Goal: Check status: Check status

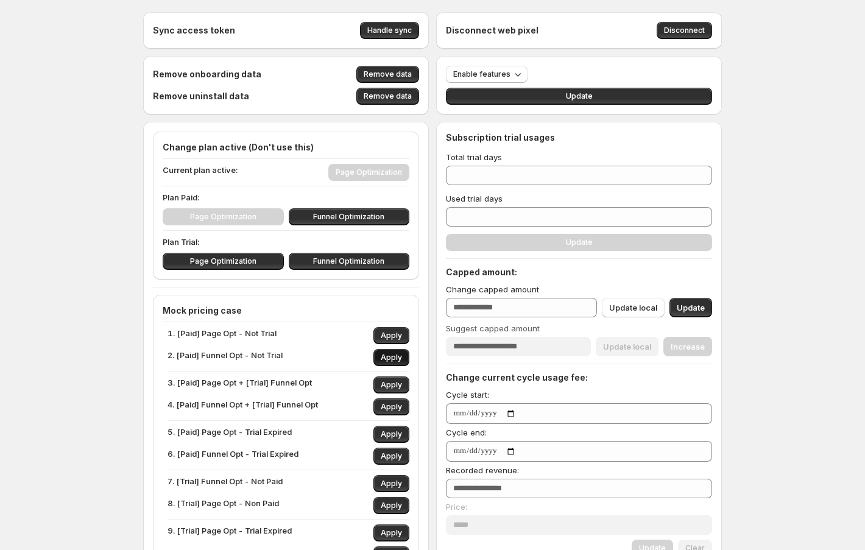
click at [391, 355] on span "Apply" at bounding box center [391, 358] width 21 height 10
type input "***"
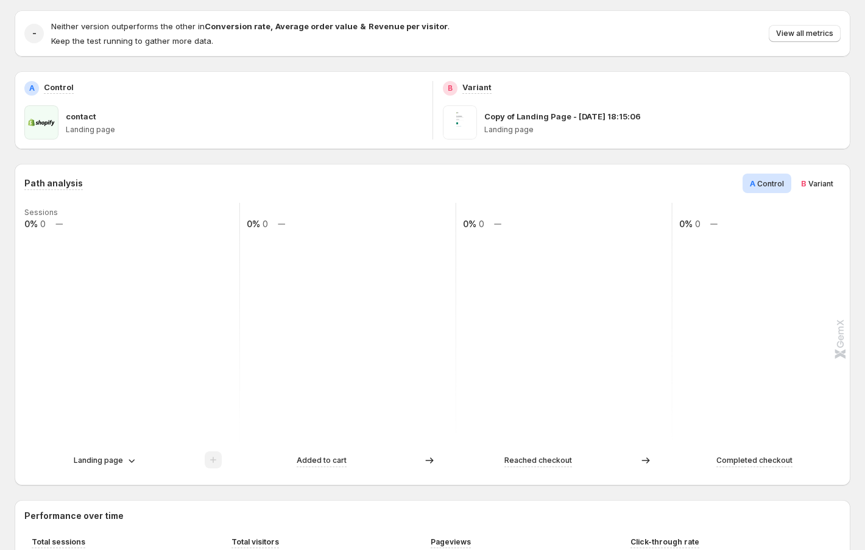
scroll to position [163, 0]
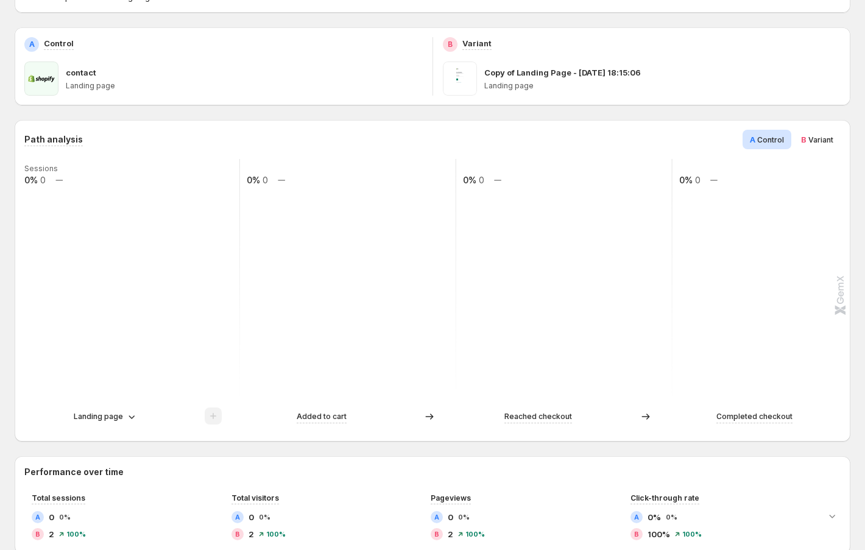
click at [821, 136] on span "Variant" at bounding box center [821, 139] width 25 height 9
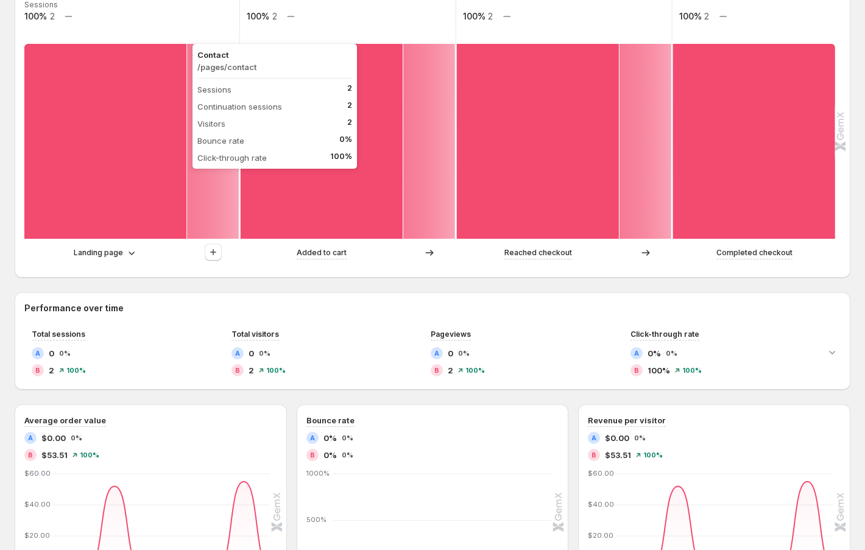
scroll to position [325, 0]
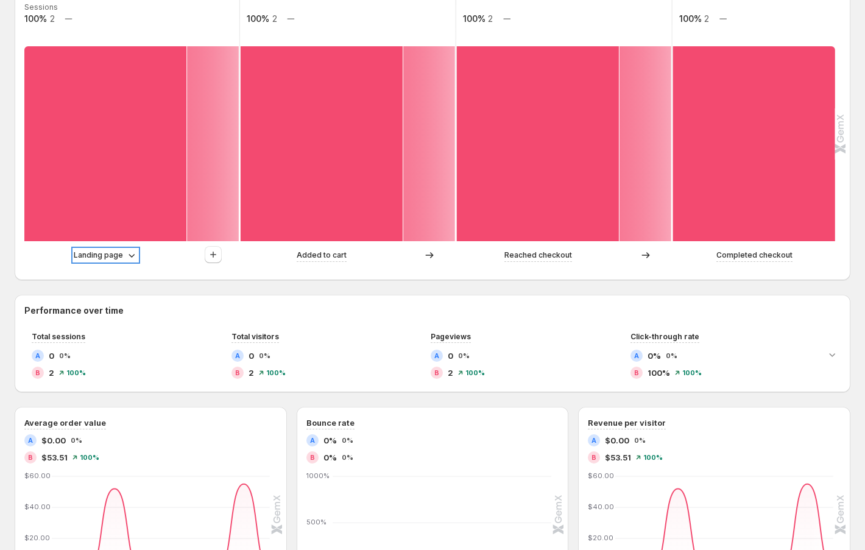
click at [102, 258] on p "Landing page" at bounding box center [98, 255] width 49 height 12
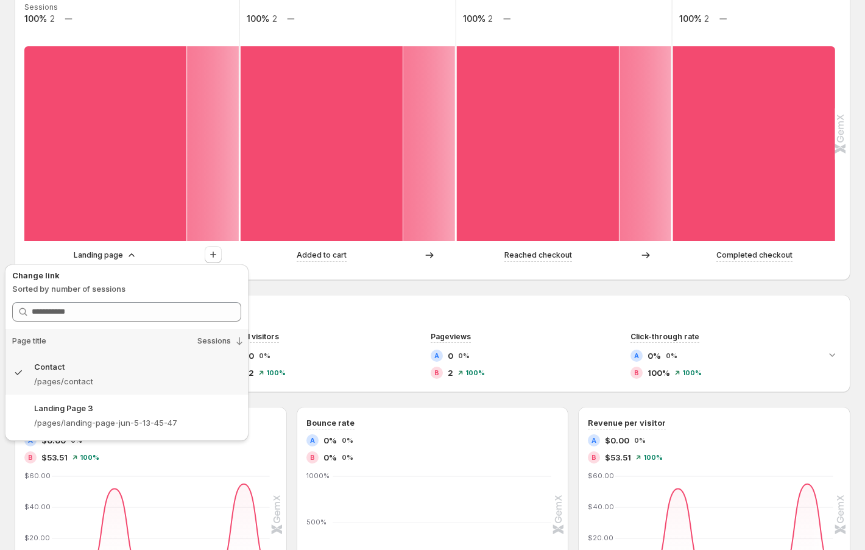
click at [9, 240] on div "Template experiment - [DATE] 12:54:19. This page is ready Template experiment -…" at bounding box center [432, 308] width 865 height 1266
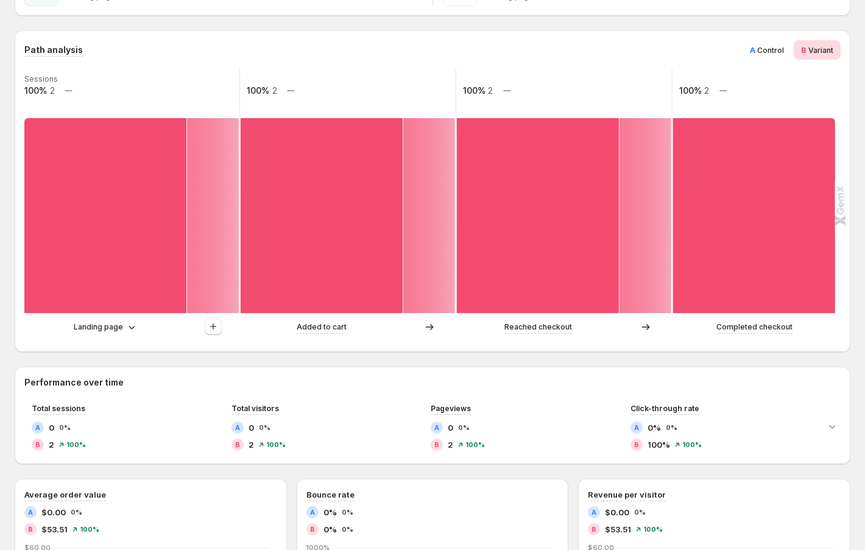
scroll to position [246, 0]
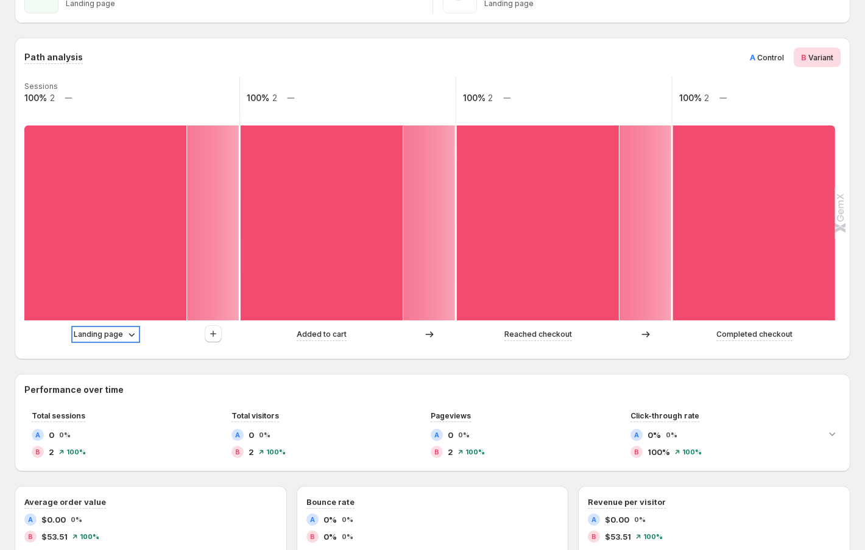
click at [112, 336] on p "Landing page" at bounding box center [98, 335] width 49 height 12
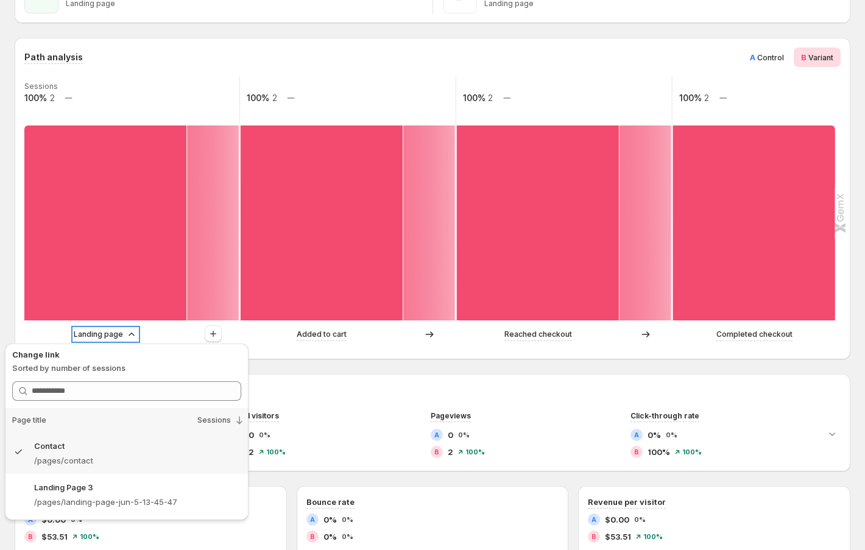
click at [101, 332] on p "Landing page" at bounding box center [98, 335] width 49 height 12
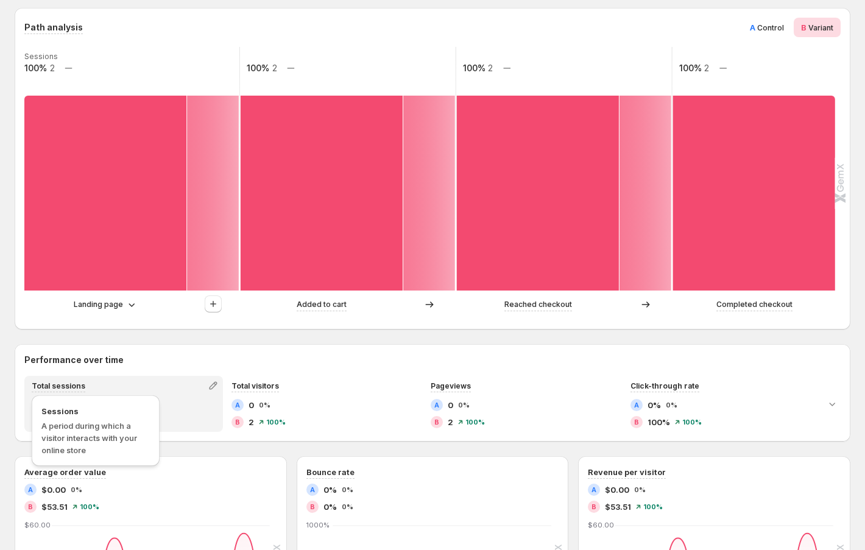
scroll to position [267, 0]
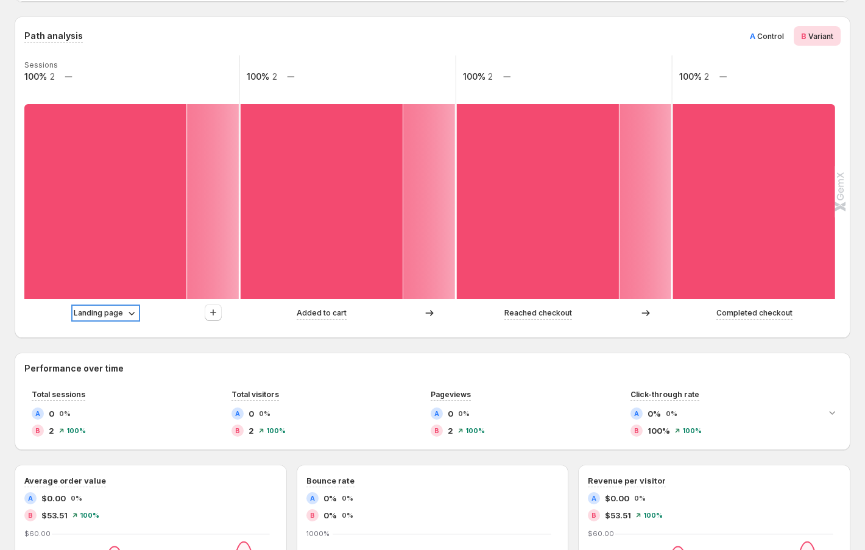
click at [98, 311] on p "Landing page" at bounding box center [98, 313] width 49 height 12
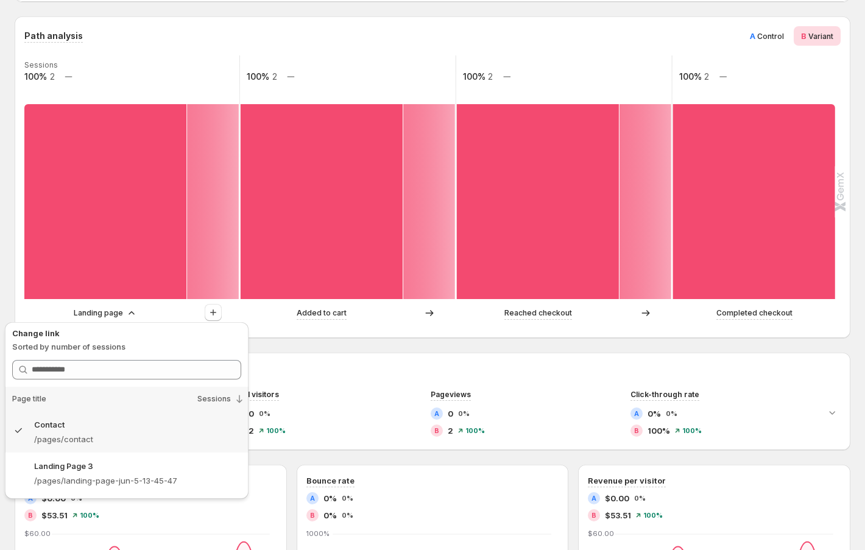
click at [2, 284] on div "Template experiment - [DATE] 12:54:19. This page is ready Template experiment -…" at bounding box center [432, 366] width 865 height 1266
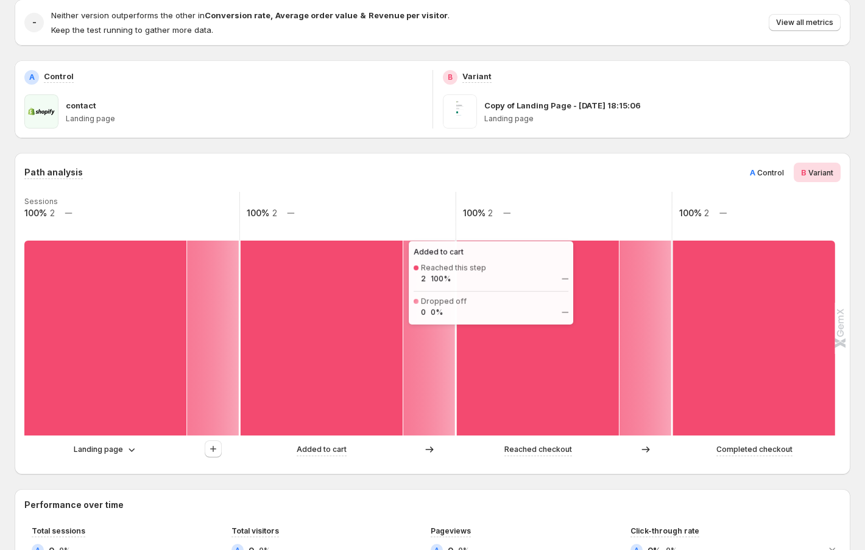
scroll to position [0, 0]
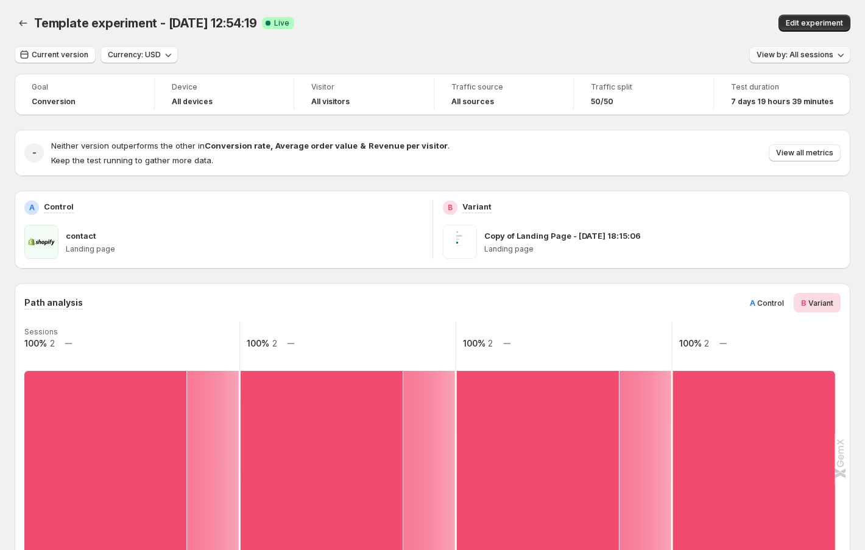
click at [772, 60] on button "View by: All sessions" at bounding box center [800, 54] width 101 height 17
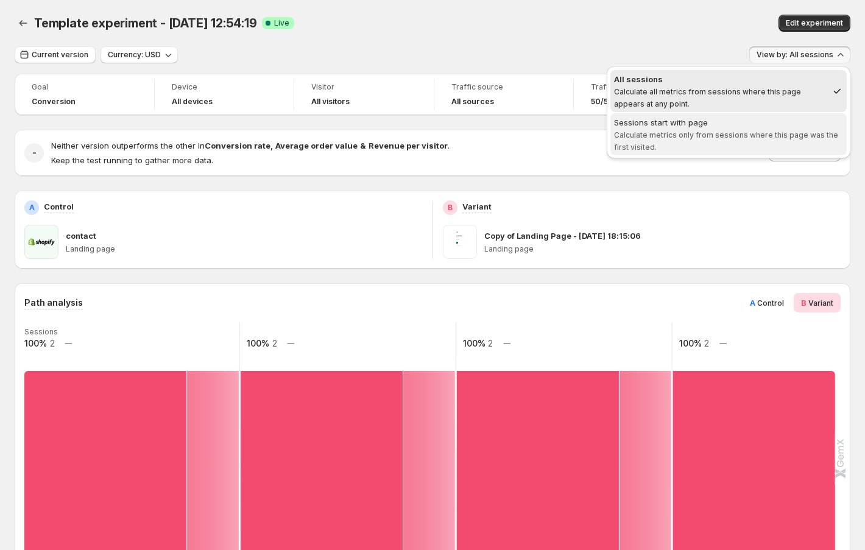
click at [762, 137] on span "Calculate metrics only from sessions where this page was the first visited." at bounding box center [726, 140] width 224 height 21
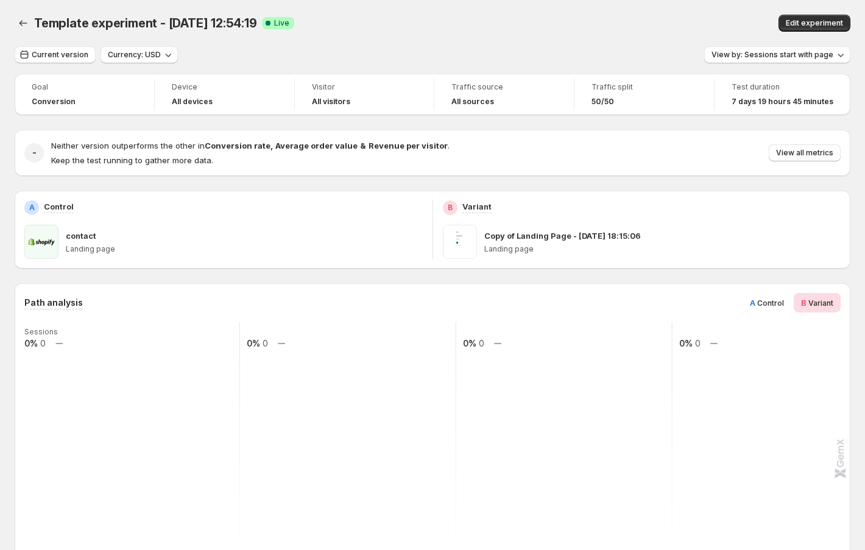
click at [757, 304] on span "A Control" at bounding box center [767, 303] width 34 height 12
click at [822, 56] on span "View by: Sessions start with page" at bounding box center [773, 55] width 122 height 10
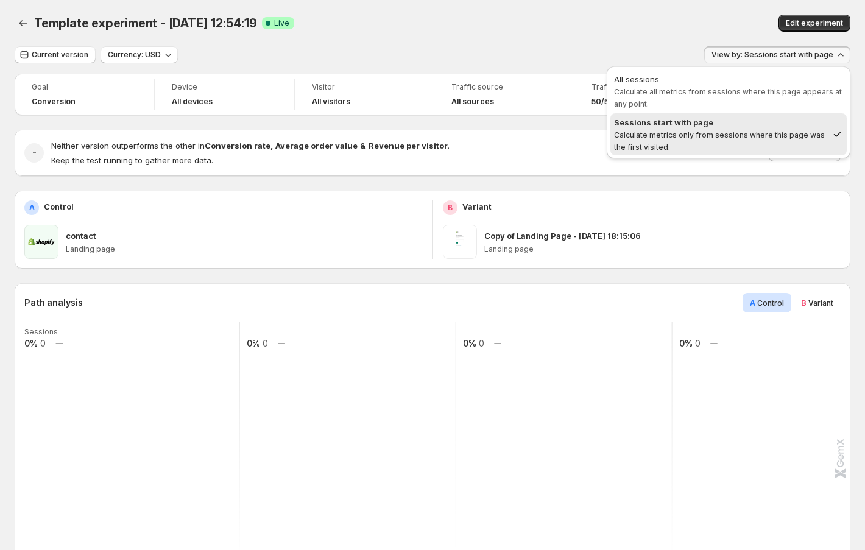
click at [607, 7] on div "Template experiment - [DATE] 12:54:19. This page is ready Template experiment -…" at bounding box center [433, 23] width 836 height 46
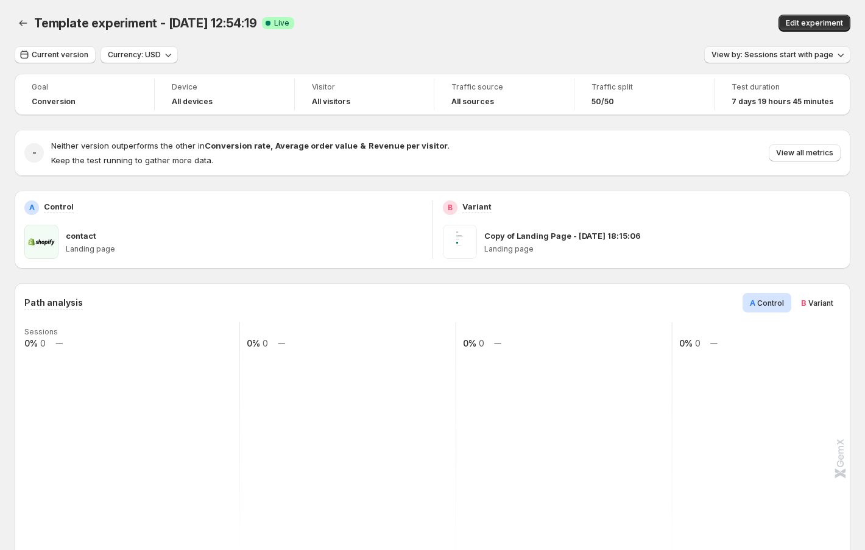
click at [798, 55] on span "View by: Sessions start with page" at bounding box center [773, 55] width 122 height 10
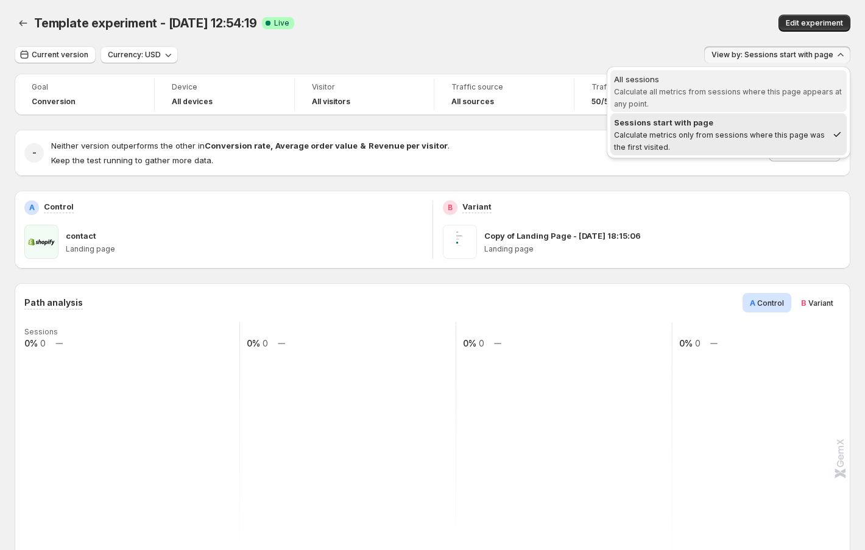
click at [724, 92] on span "Calculate all metrics from sessions where this page appears at any point." at bounding box center [728, 97] width 228 height 21
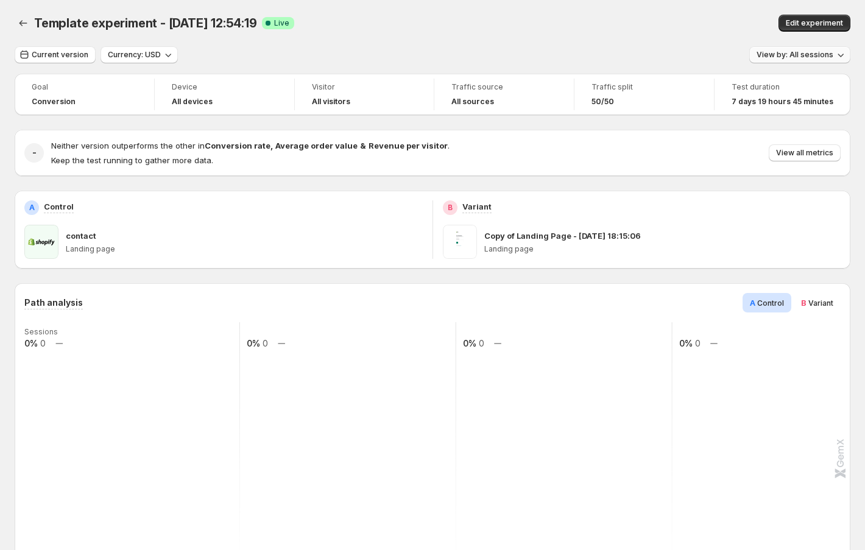
click at [781, 55] on span "View by: All sessions" at bounding box center [795, 55] width 77 height 10
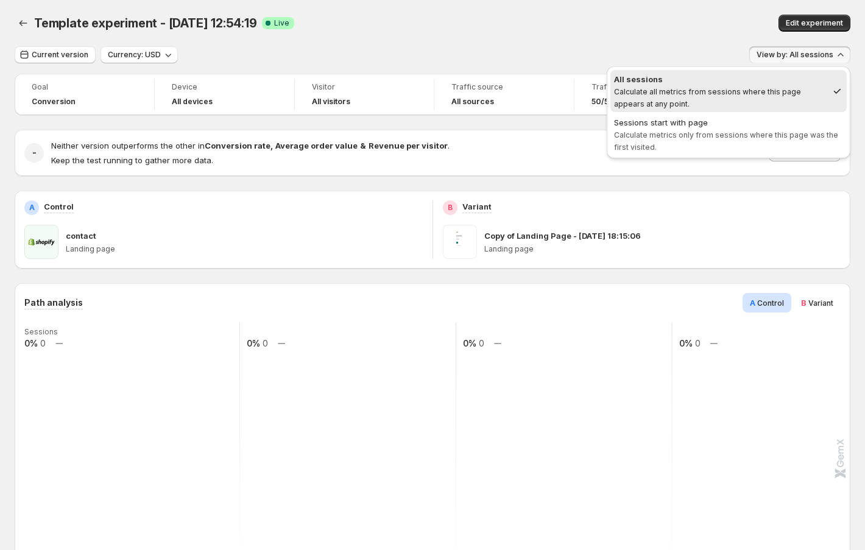
click at [664, 4] on div "Template experiment - [DATE] 12:54:19. This page is ready Template experiment -…" at bounding box center [433, 23] width 836 height 46
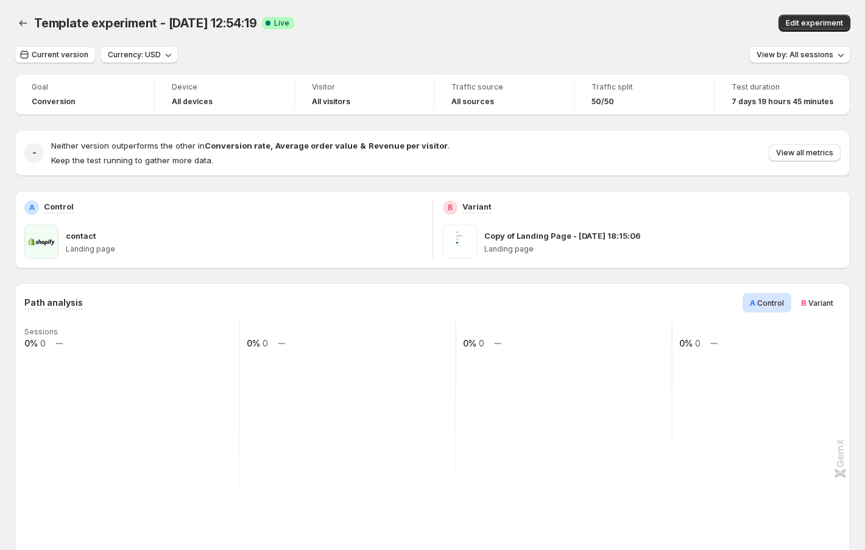
click at [812, 305] on span "Variant" at bounding box center [821, 303] width 25 height 9
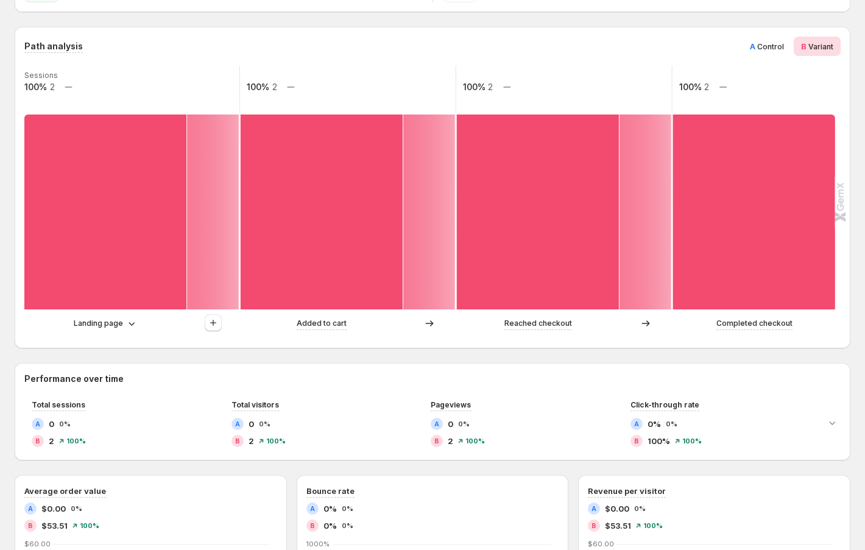
scroll to position [307, 0]
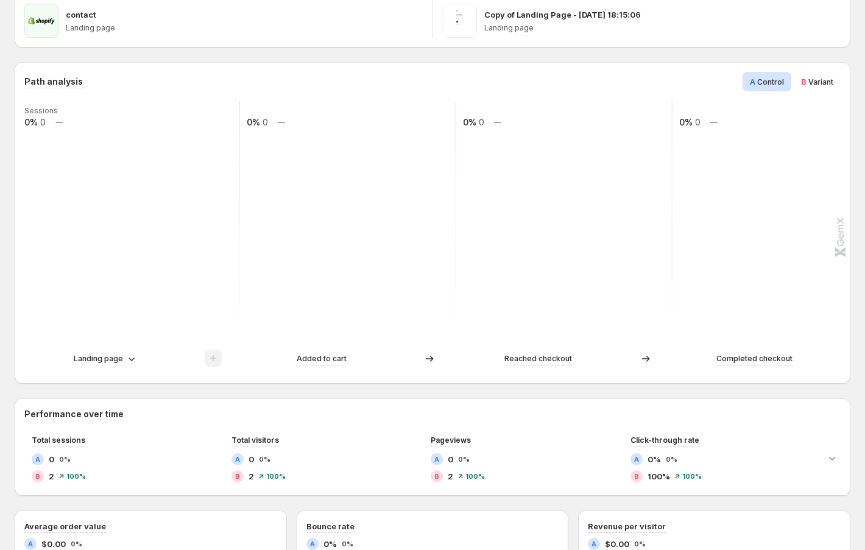
scroll to position [241, 0]
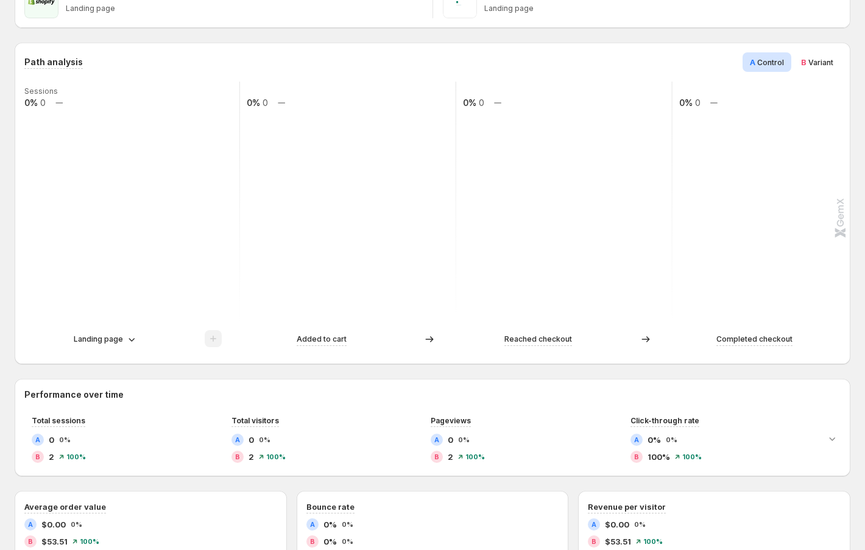
click at [809, 60] on span "Variant" at bounding box center [821, 62] width 25 height 9
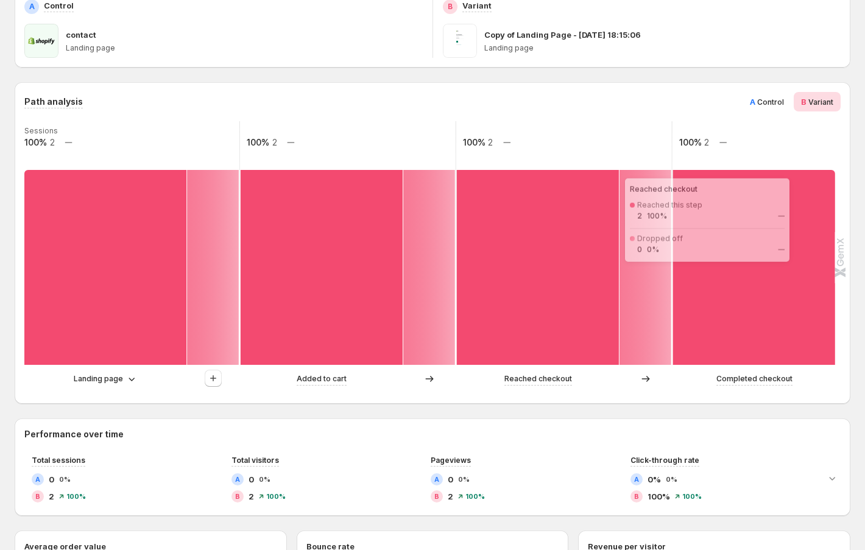
scroll to position [80, 0]
